Goal: Information Seeking & Learning: Find specific fact

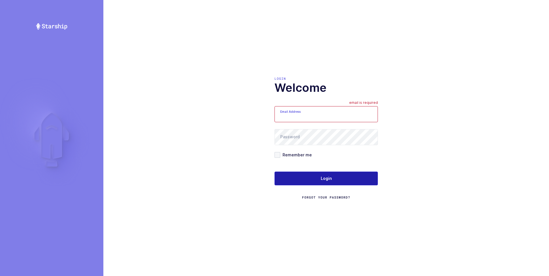
type input "ezra@janustrade.com"
click at [328, 177] on span "Login" at bounding box center [326, 179] width 11 height 6
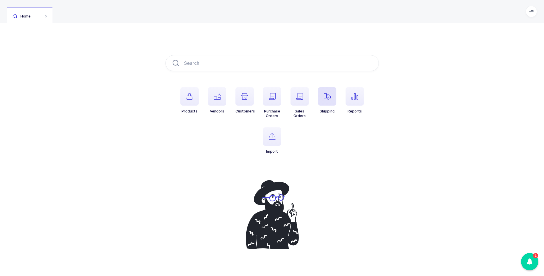
click at [328, 98] on icon "button" at bounding box center [327, 96] width 7 height 7
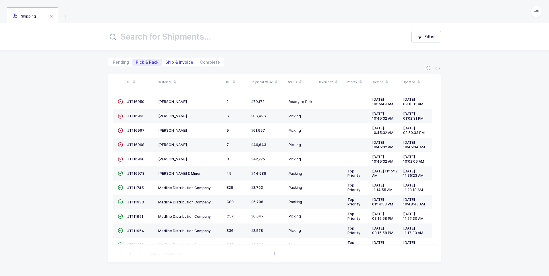
click at [181, 62] on span "Ship & Invoice" at bounding box center [179, 62] width 28 height 4
click at [166, 62] on input "Ship & Invoice" at bounding box center [164, 61] width 4 height 4
radio input "true"
radio input "false"
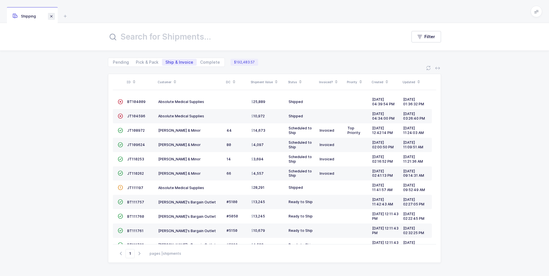
click at [51, 17] on span at bounding box center [51, 16] width 7 height 7
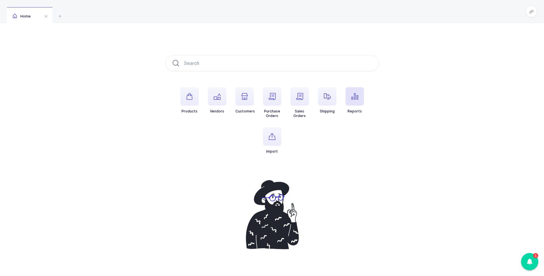
click at [356, 95] on icon "button" at bounding box center [355, 96] width 7 height 7
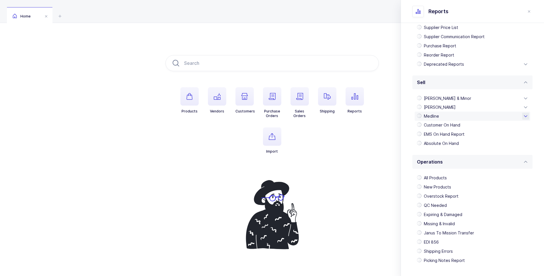
scroll to position [86, 0]
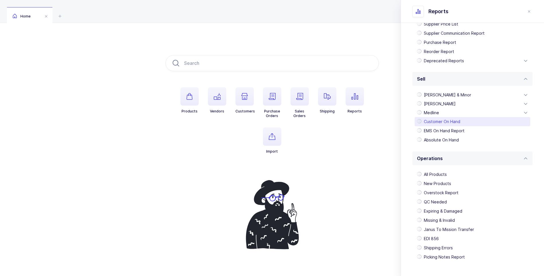
click at [435, 120] on div "Customer On Hand" at bounding box center [473, 121] width 116 height 9
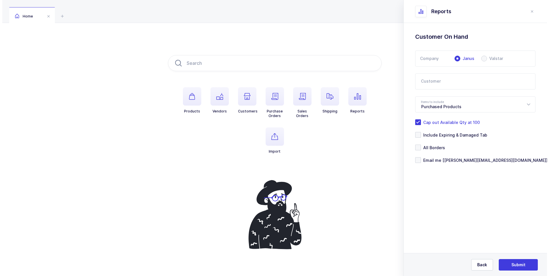
scroll to position [0, 0]
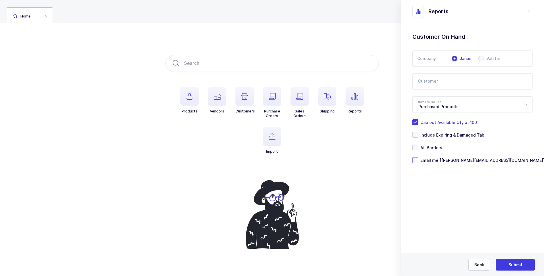
click at [416, 161] on span at bounding box center [416, 160] width 6 height 6
click at [418, 157] on input "Email me [[PERSON_NAME][EMAIL_ADDRESS][DOMAIN_NAME]]" at bounding box center [418, 157] width 0 height 0
click at [528, 105] on icon at bounding box center [525, 104] width 7 height 16
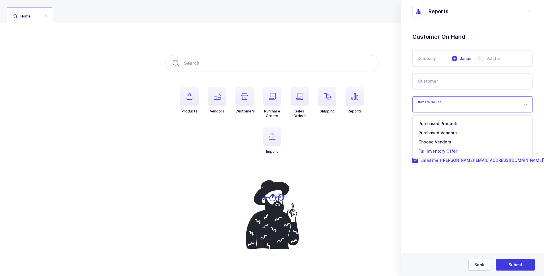
click at [446, 151] on span "Full Inventory Offer" at bounding box center [438, 151] width 39 height 5
type input "Full Inventory Offer"
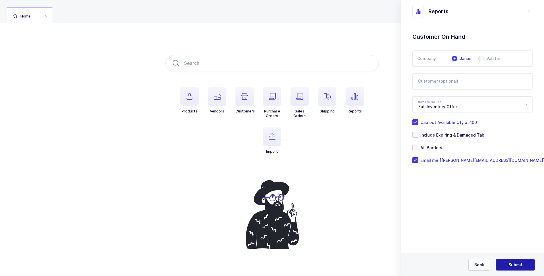
click at [511, 263] on span "Submit" at bounding box center [516, 265] width 14 height 6
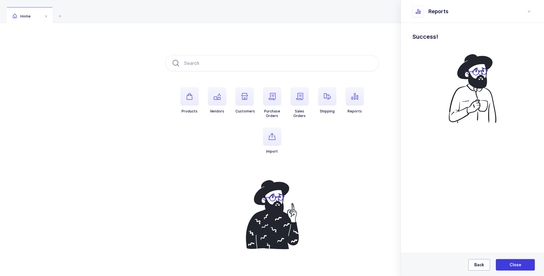
click at [478, 263] on span "Back" at bounding box center [480, 265] width 10 height 6
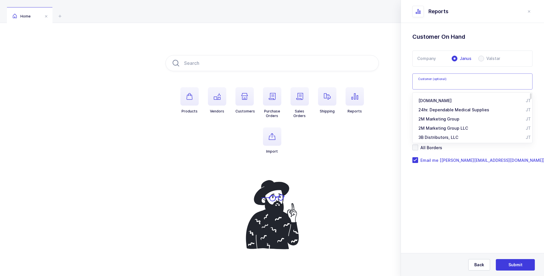
click at [437, 80] on input "text" at bounding box center [473, 81] width 120 height 16
click at [435, 110] on span "CIA / Central [PERSON_NAME] Alliance" at bounding box center [457, 109] width 76 height 5
type input "CIA / Central [PERSON_NAME] Alliance"
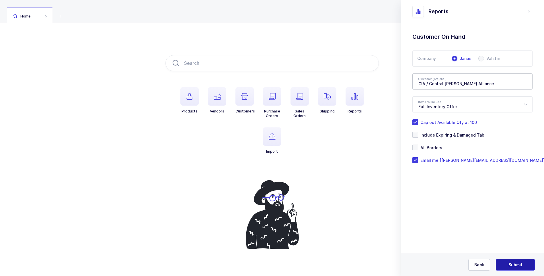
click at [510, 263] on span "Submit" at bounding box center [516, 265] width 14 height 6
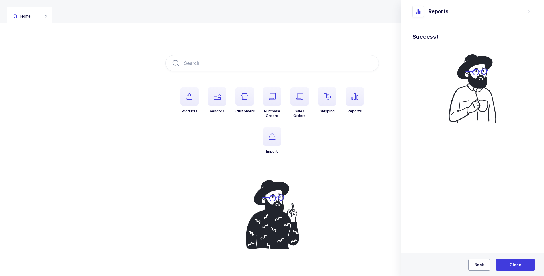
click at [480, 263] on span "Back" at bounding box center [480, 265] width 10 height 6
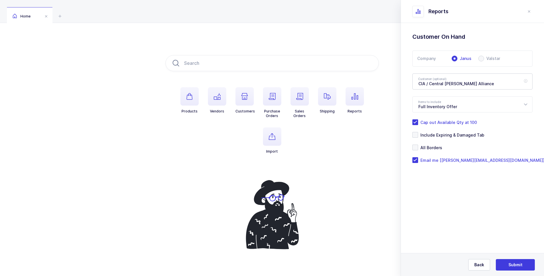
drag, startPoint x: 526, startPoint y: 82, endPoint x: 518, endPoint y: 80, distance: 7.7
click at [522, 81] on div "CIA / Central [PERSON_NAME] Alliance" at bounding box center [473, 81] width 120 height 16
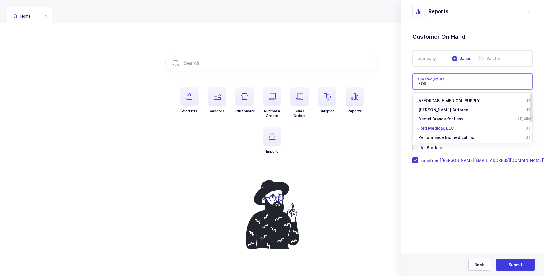
click at [434, 128] on span "Ford Medical, LLC" at bounding box center [436, 128] width 35 height 5
type input "Ford Medical, LLC"
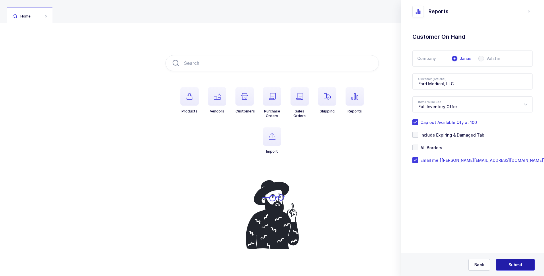
click at [511, 265] on span "Submit" at bounding box center [516, 265] width 14 height 6
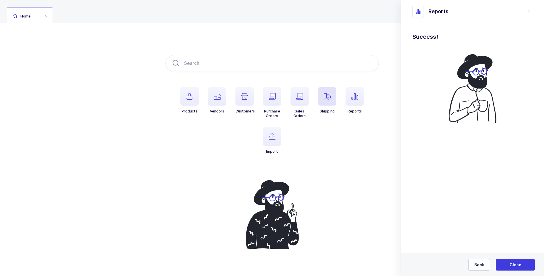
click at [326, 96] on icon "button" at bounding box center [327, 96] width 7 height 7
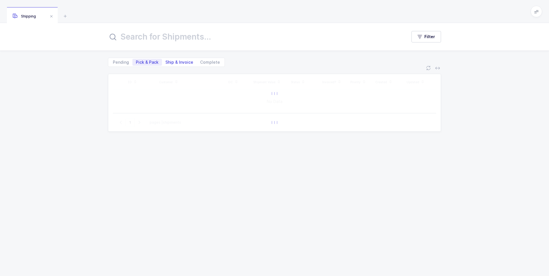
click at [177, 62] on span "Ship & Invoice" at bounding box center [179, 62] width 28 height 4
click at [166, 62] on input "Ship & Invoice" at bounding box center [164, 61] width 4 height 4
radio input "true"
radio input "false"
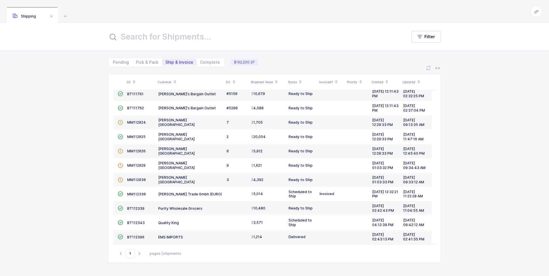
scroll to position [142, 0]
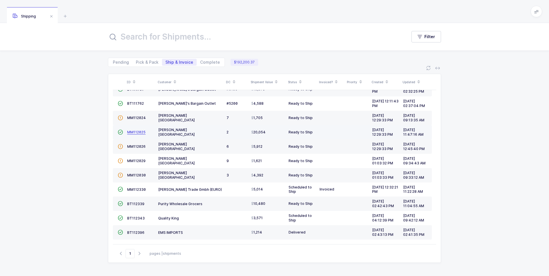
click at [135, 132] on span "MM112025" at bounding box center [136, 132] width 18 height 4
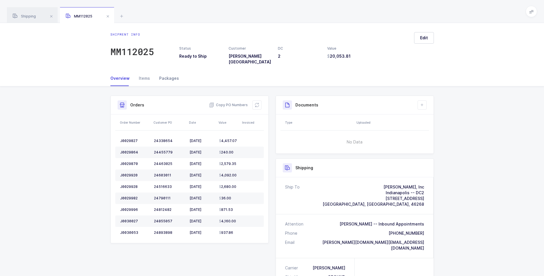
click at [170, 75] on div "Packages" at bounding box center [167, 78] width 24 height 15
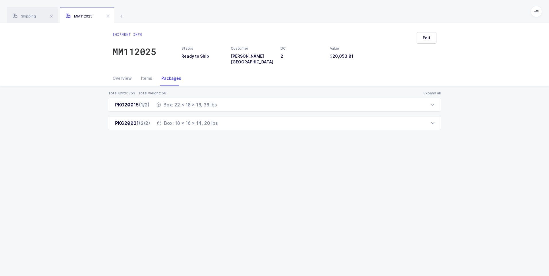
click at [108, 17] on span at bounding box center [107, 16] width 7 height 7
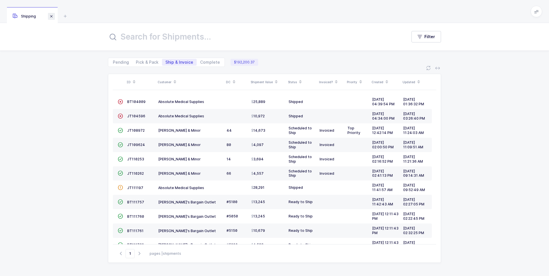
click at [49, 15] on span at bounding box center [51, 16] width 7 height 7
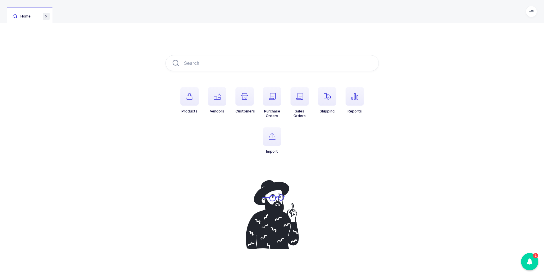
click at [45, 16] on span at bounding box center [46, 16] width 7 height 7
click at [46, 15] on span at bounding box center [46, 16] width 7 height 7
click at [195, 98] on span "button" at bounding box center [190, 96] width 18 height 18
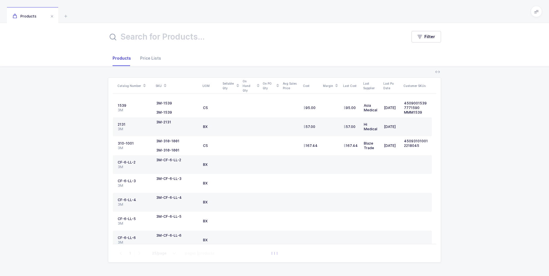
click at [128, 35] on input "text" at bounding box center [254, 37] width 292 height 14
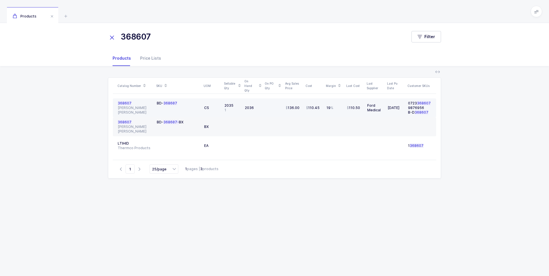
type input "368607"
click at [124, 105] on span "368607" at bounding box center [125, 103] width 14 height 4
click at [125, 104] on span "368607" at bounding box center [125, 103] width 14 height 4
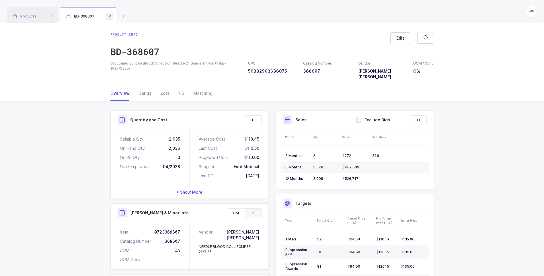
click at [110, 16] on span at bounding box center [109, 16] width 7 height 7
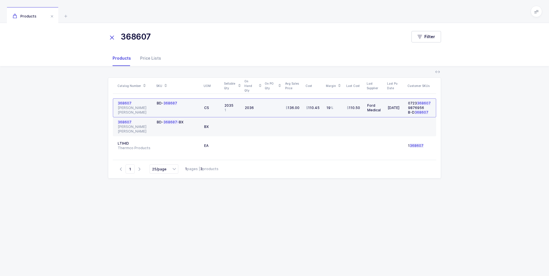
click at [113, 38] on icon at bounding box center [112, 38] width 8 height 8
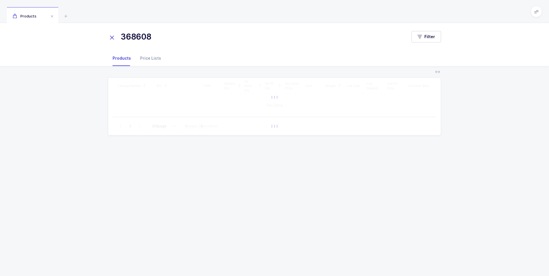
type input "368608"
click at [123, 59] on div "Products" at bounding box center [124, 58] width 23 height 15
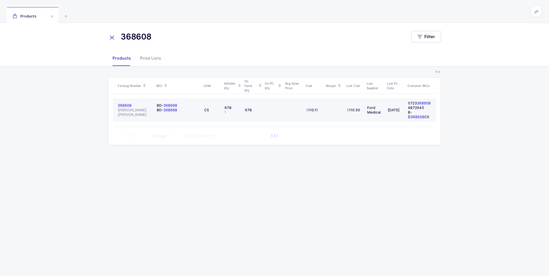
click at [122, 107] on span "368608" at bounding box center [125, 105] width 14 height 4
click at [123, 106] on span "368608" at bounding box center [125, 105] width 14 height 4
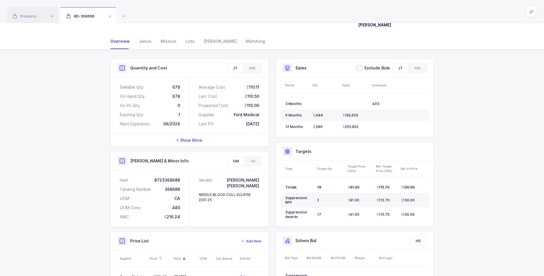
scroll to position [57, 0]
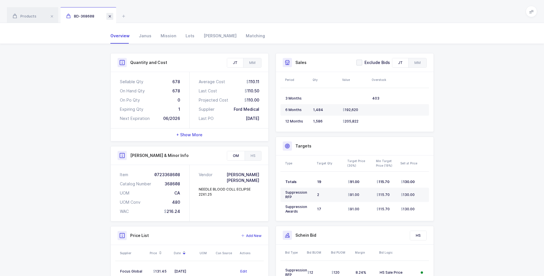
click at [111, 16] on span at bounding box center [109, 16] width 7 height 7
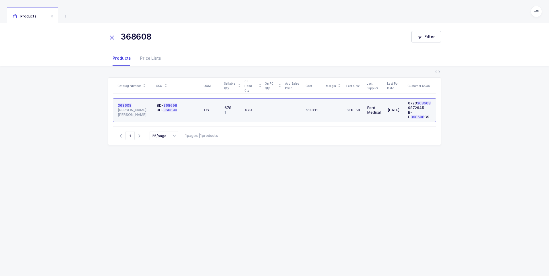
click at [114, 40] on icon at bounding box center [112, 38] width 8 height 8
